Goal: Information Seeking & Learning: Understand process/instructions

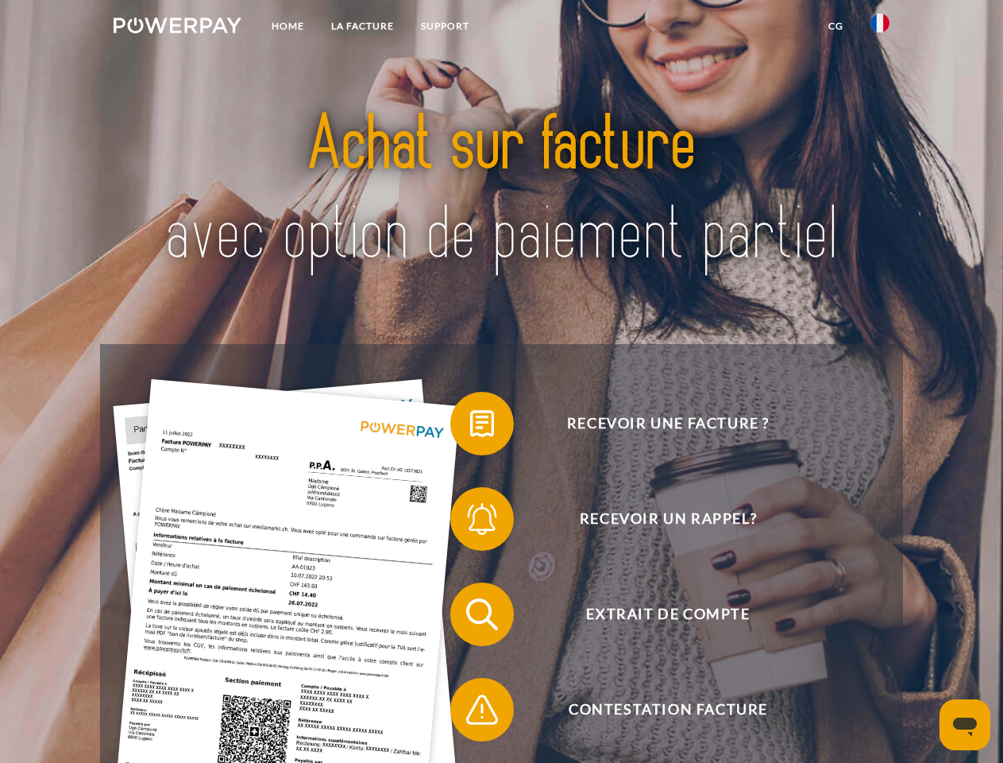
click at [177, 28] on img at bounding box center [178, 25] width 128 height 16
click at [880, 28] on img at bounding box center [880, 23] width 19 height 19
click at [836, 26] on link "CG" at bounding box center [836, 26] width 42 height 29
click at [470, 427] on span at bounding box center [458, 423] width 79 height 79
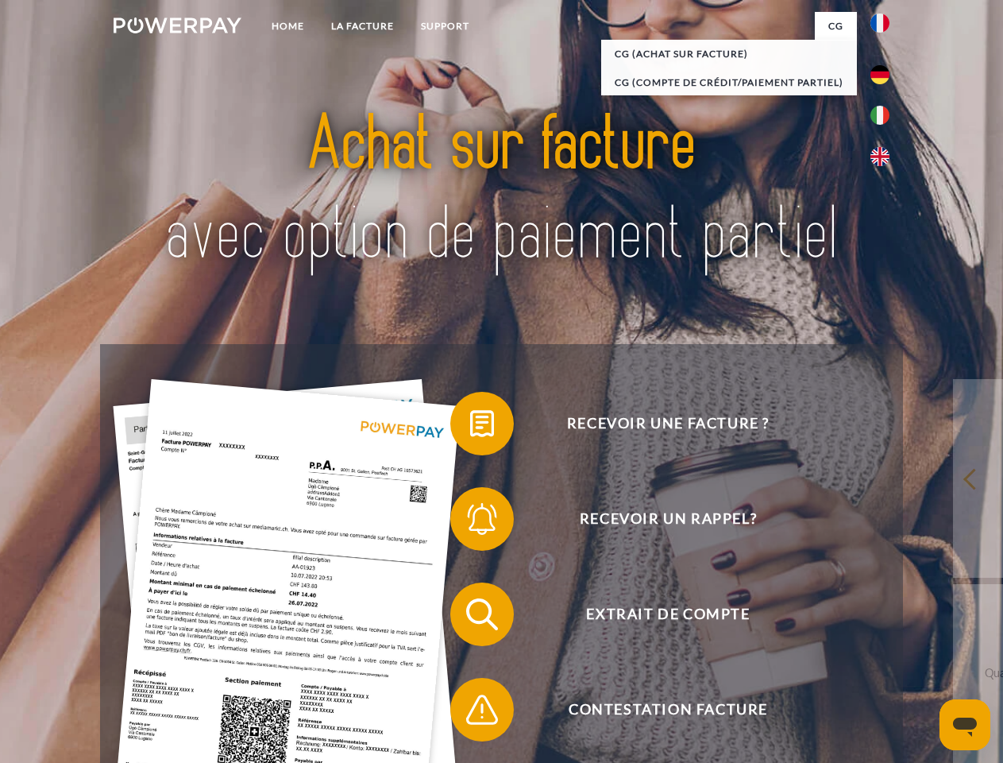
click at [470, 522] on span at bounding box center [458, 518] width 79 height 79
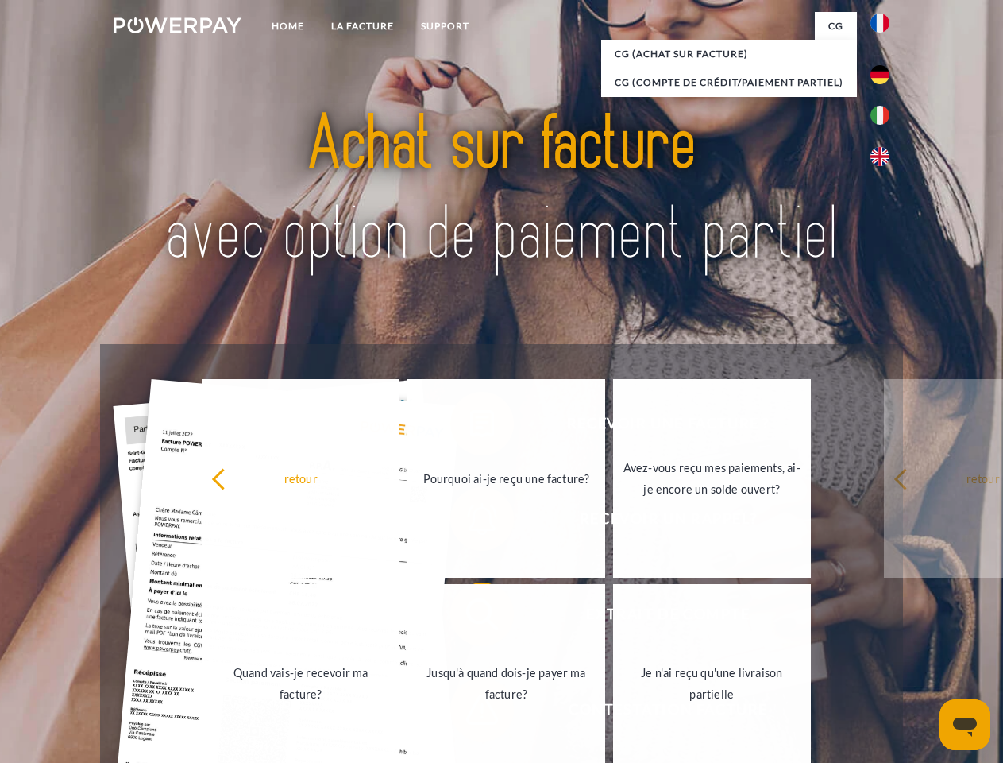
click at [470, 617] on link "Jusqu'à quand dois-je payer ma facture?" at bounding box center [506, 683] width 198 height 199
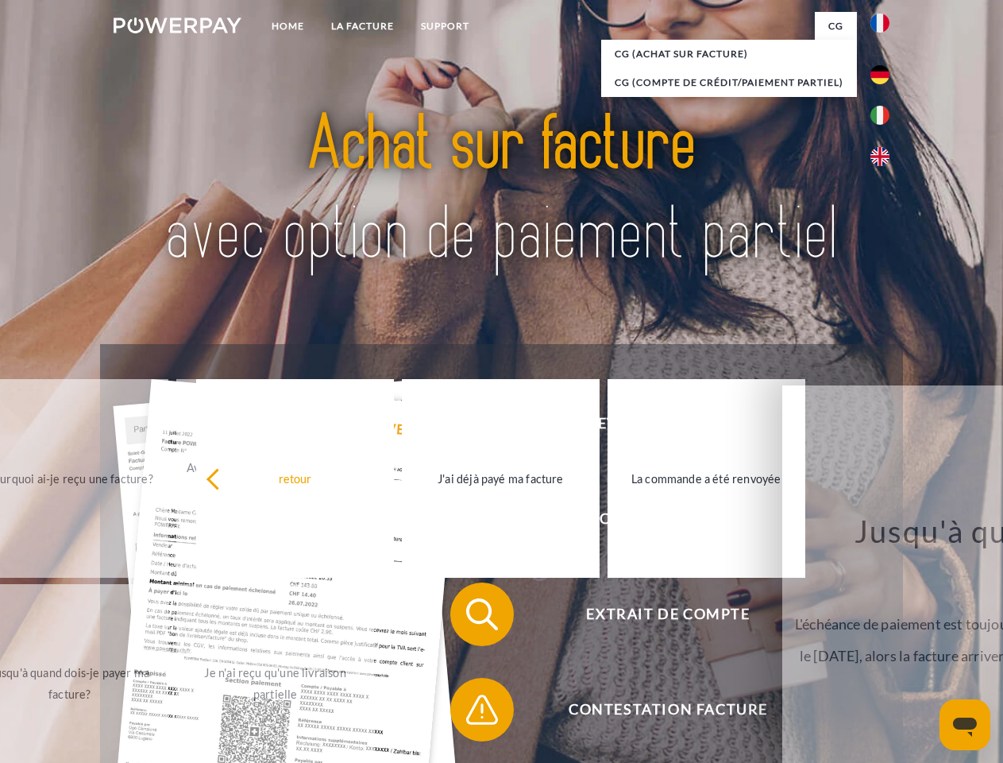
click at [470, 713] on span at bounding box center [458, 709] width 79 height 79
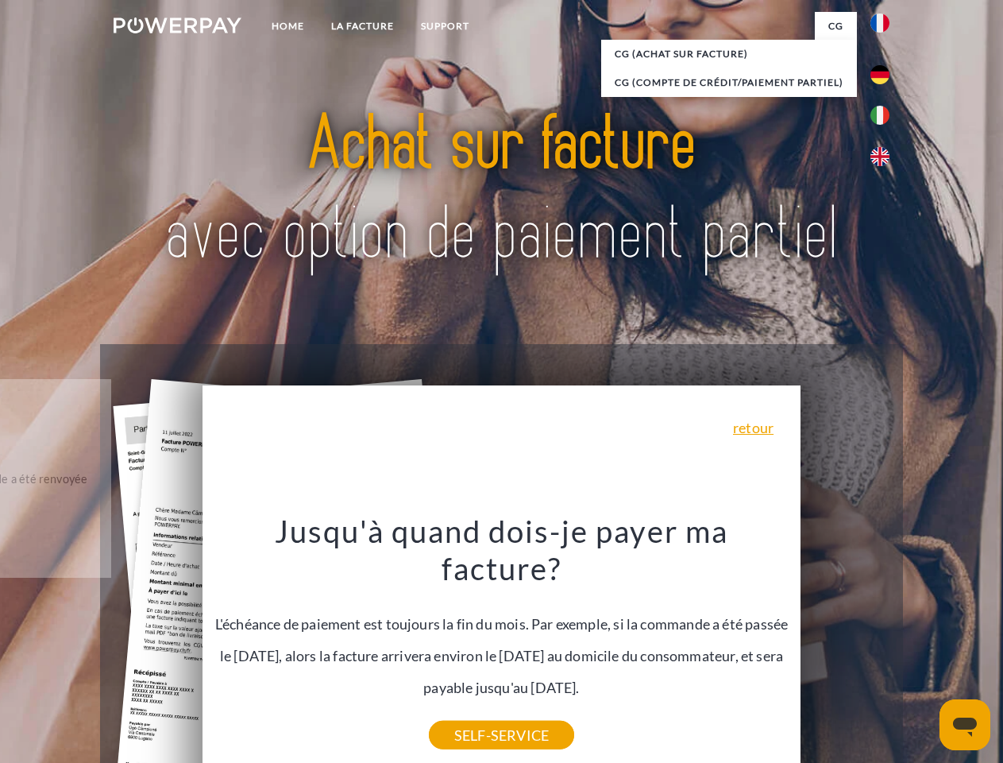
click at [965, 724] on icon "Ouvrir la fenêtre de messagerie" at bounding box center [965, 726] width 24 height 19
